Goal: Information Seeking & Learning: Learn about a topic

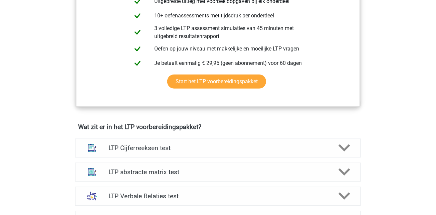
scroll to position [448, 0]
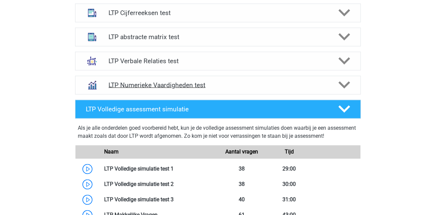
click at [203, 84] on h4 "LTP Numerieke Vaardigheden test" at bounding box center [217, 85] width 219 height 8
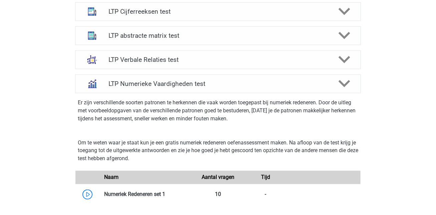
scroll to position [448, 0]
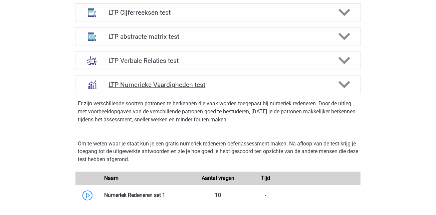
click at [149, 79] on div "LTP Numerieke Vaardigheden test" at bounding box center [218, 84] width 286 height 19
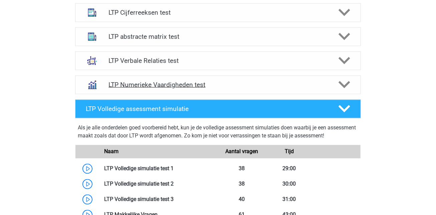
click at [149, 79] on div "LTP Numerieke Vaardigheden test" at bounding box center [218, 84] width 286 height 19
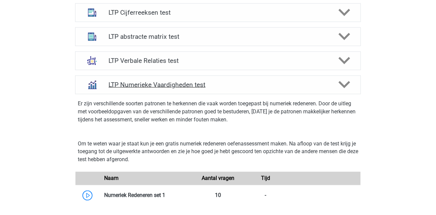
click at [149, 79] on div "LTP Numerieke Vaardigheden test" at bounding box center [218, 84] width 286 height 19
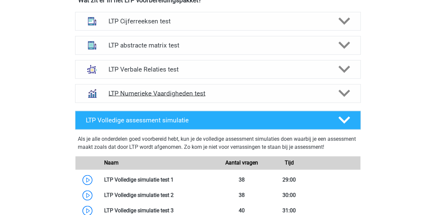
scroll to position [439, 0]
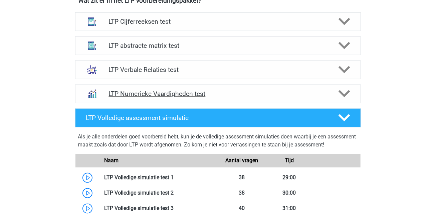
click at [150, 90] on h4 "LTP Numerieke Vaardigheden test" at bounding box center [217, 94] width 219 height 8
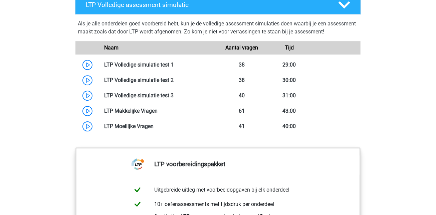
scroll to position [928, 0]
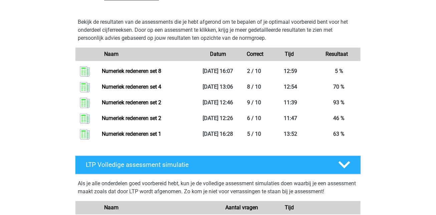
scroll to position [766, 0]
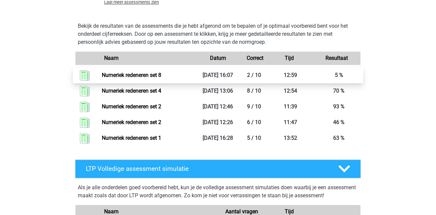
click at [149, 77] on link "Numeriek redeneren set 8" at bounding box center [131, 75] width 59 height 6
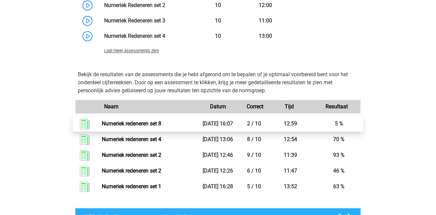
scroll to position [611, 0]
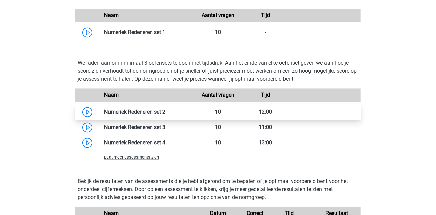
click at [165, 113] on link at bounding box center [165, 111] width 0 height 6
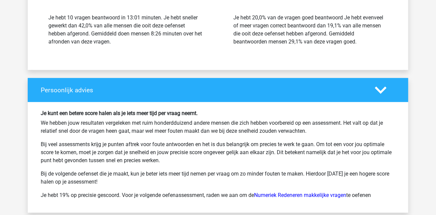
scroll to position [679, 0]
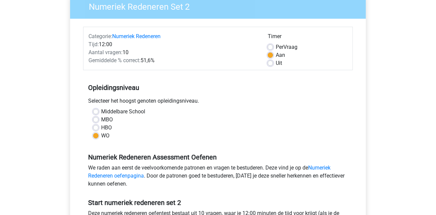
scroll to position [154, 0]
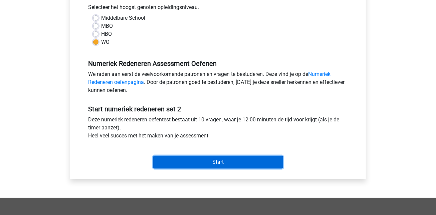
click at [212, 163] on input "Start" at bounding box center [218, 162] width 130 height 13
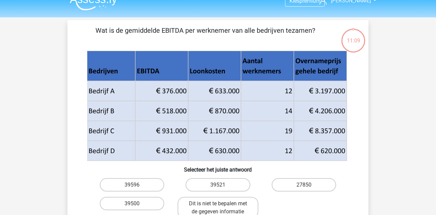
scroll to position [14, 0]
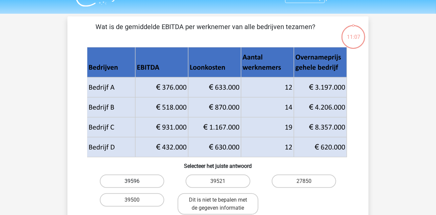
click at [140, 185] on label "39596" at bounding box center [132, 180] width 64 height 13
click at [137, 185] on input "39596" at bounding box center [134, 183] width 4 height 4
radio input "true"
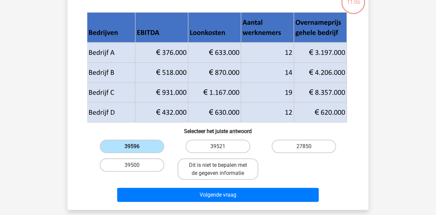
scroll to position [50, 0]
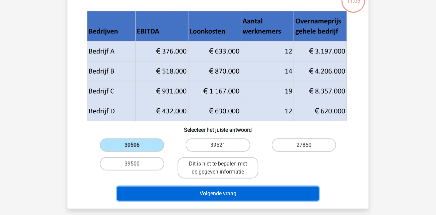
click at [195, 193] on button "Volgende vraag" at bounding box center [218, 193] width 202 height 14
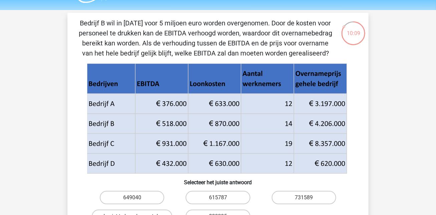
scroll to position [42, 0]
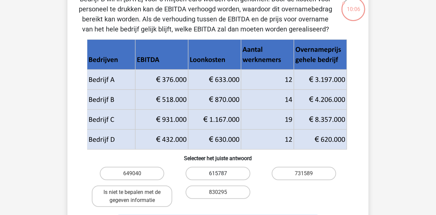
click at [232, 173] on label "615787" at bounding box center [218, 173] width 64 height 13
click at [222, 173] on input "615787" at bounding box center [220, 175] width 4 height 4
radio input "true"
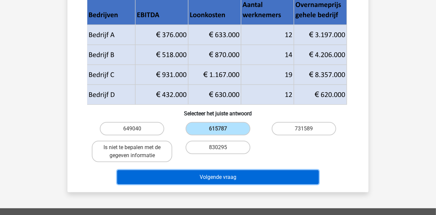
click at [233, 177] on button "Volgende vraag" at bounding box center [218, 177] width 202 height 14
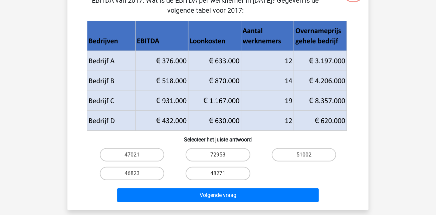
scroll to position [61, 0]
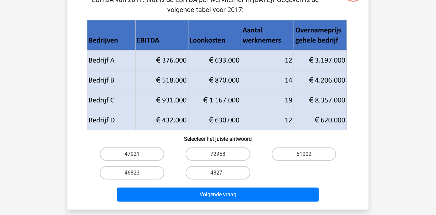
click at [147, 153] on label "47021" at bounding box center [132, 153] width 64 height 13
click at [137, 154] on input "47021" at bounding box center [134, 156] width 4 height 4
radio input "true"
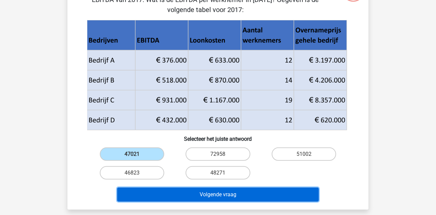
click at [201, 191] on button "Volgende vraag" at bounding box center [218, 194] width 202 height 14
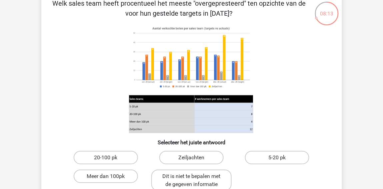
scroll to position [38, 0]
click at [126, 179] on label "Meer dan 100pk" at bounding box center [106, 175] width 64 height 13
click at [110, 179] on input "Meer dan 100pk" at bounding box center [108, 178] width 4 height 4
radio input "true"
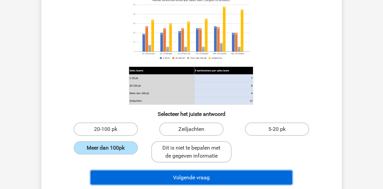
click at [139, 178] on button "Volgende vraag" at bounding box center [192, 178] width 202 height 14
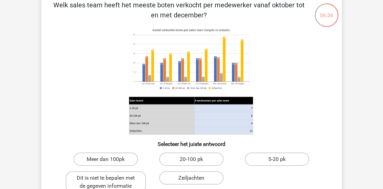
scroll to position [36, 0]
click at [200, 156] on label "20-100 pk" at bounding box center [192, 158] width 64 height 13
click at [196, 159] on input "20-100 pk" at bounding box center [194, 161] width 4 height 4
radio input "true"
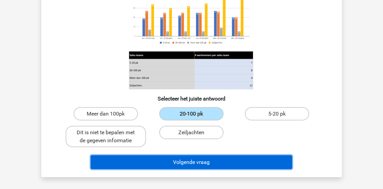
click at [201, 160] on button "Volgende vraag" at bounding box center [192, 162] width 202 height 14
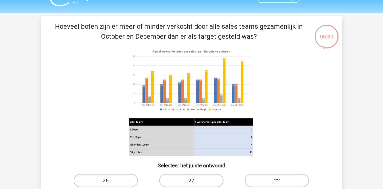
scroll to position [17, 0]
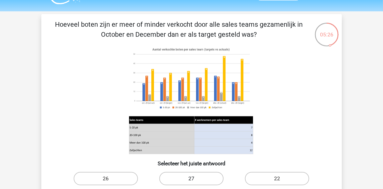
click at [203, 178] on label "27" at bounding box center [192, 178] width 64 height 13
click at [196, 179] on input "27" at bounding box center [194, 181] width 4 height 4
radio input "true"
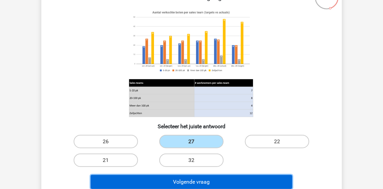
click at [207, 185] on button "Volgende vraag" at bounding box center [192, 182] width 202 height 14
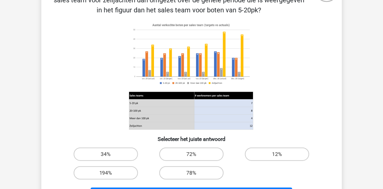
scroll to position [61, 0]
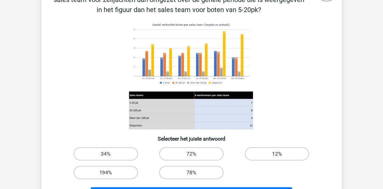
click at [252, 157] on label "12%" at bounding box center [277, 153] width 64 height 13
click at [278, 157] on input "12%" at bounding box center [280, 156] width 4 height 4
radio input "true"
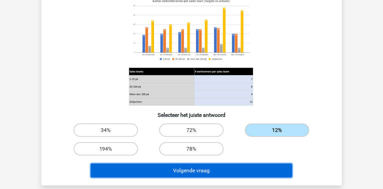
click at [249, 167] on button "Volgende vraag" at bounding box center [192, 171] width 202 height 14
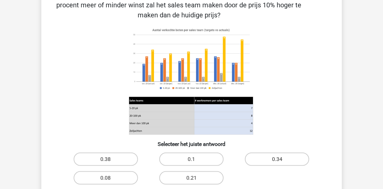
scroll to position [150, 0]
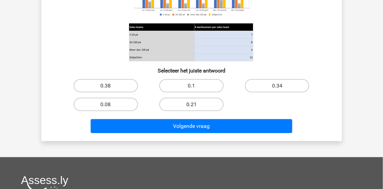
click at [191, 106] on label "0.21" at bounding box center [192, 104] width 64 height 13
click at [192, 106] on input "0.21" at bounding box center [194, 106] width 4 height 4
radio input "true"
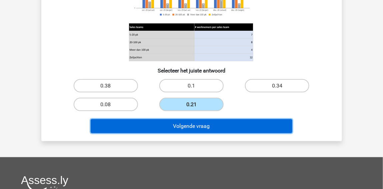
click at [197, 128] on button "Volgende vraag" at bounding box center [192, 126] width 202 height 14
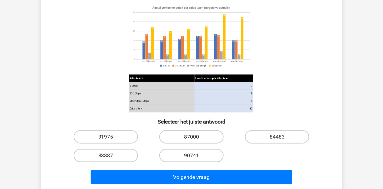
scroll to position [90, 0]
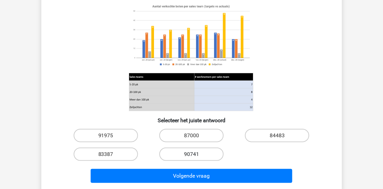
click at [174, 154] on label "90741" at bounding box center [192, 154] width 64 height 13
click at [192, 154] on input "90741" at bounding box center [194, 156] width 4 height 4
radio input "true"
click at [115, 156] on label "83387" at bounding box center [106, 154] width 64 height 13
click at [110, 156] on input "83387" at bounding box center [108, 156] width 4 height 4
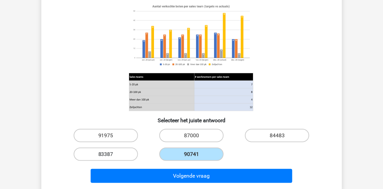
radio input "true"
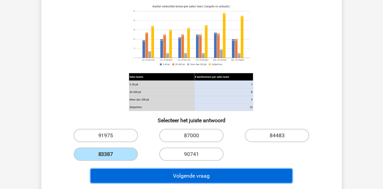
click at [136, 177] on button "Volgende vraag" at bounding box center [192, 176] width 202 height 14
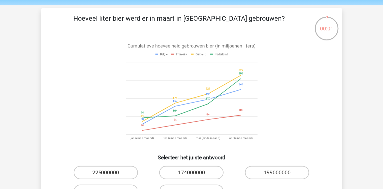
scroll to position [22, 0]
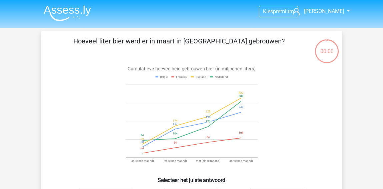
scroll to position [22, 0]
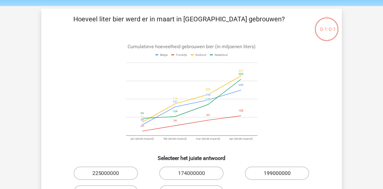
click at [278, 180] on label "199000000" at bounding box center [277, 173] width 64 height 13
click at [278, 178] on input "199000000" at bounding box center [280, 175] width 4 height 4
radio input "true"
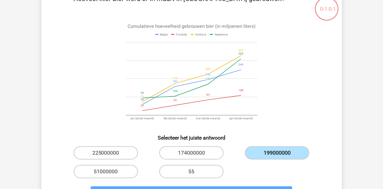
scroll to position [57, 0]
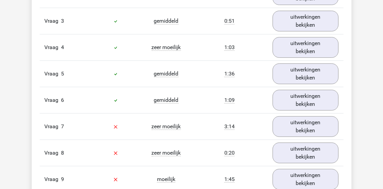
scroll to position [623, 0]
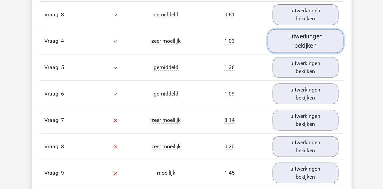
click at [324, 44] on link "uitwerkingen bekijken" at bounding box center [306, 41] width 76 height 24
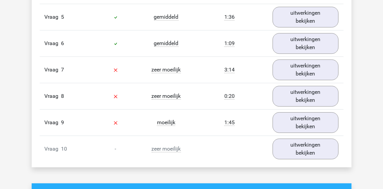
scroll to position [1116, 0]
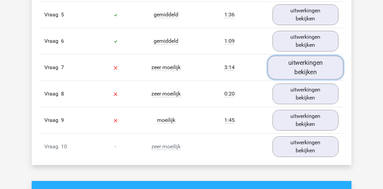
click at [301, 74] on link "uitwerkingen bekijken" at bounding box center [306, 68] width 76 height 24
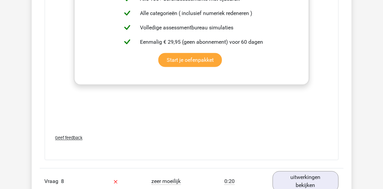
scroll to position [1591, 0]
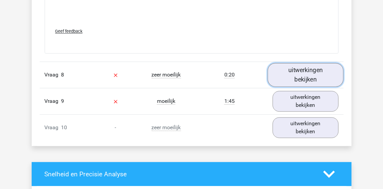
click at [308, 84] on link "uitwerkingen bekijken" at bounding box center [306, 75] width 76 height 24
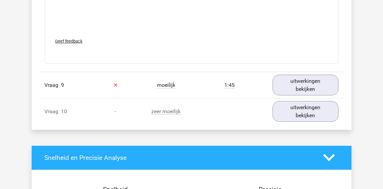
scroll to position [2076, 0]
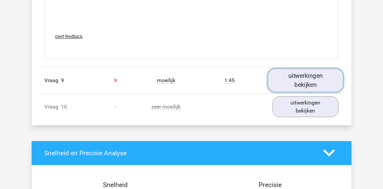
click at [319, 92] on link "uitwerkingen bekijken" at bounding box center [306, 80] width 76 height 24
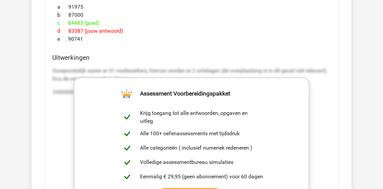
scroll to position [2323, 0]
